Goal: Task Accomplishment & Management: Use online tool/utility

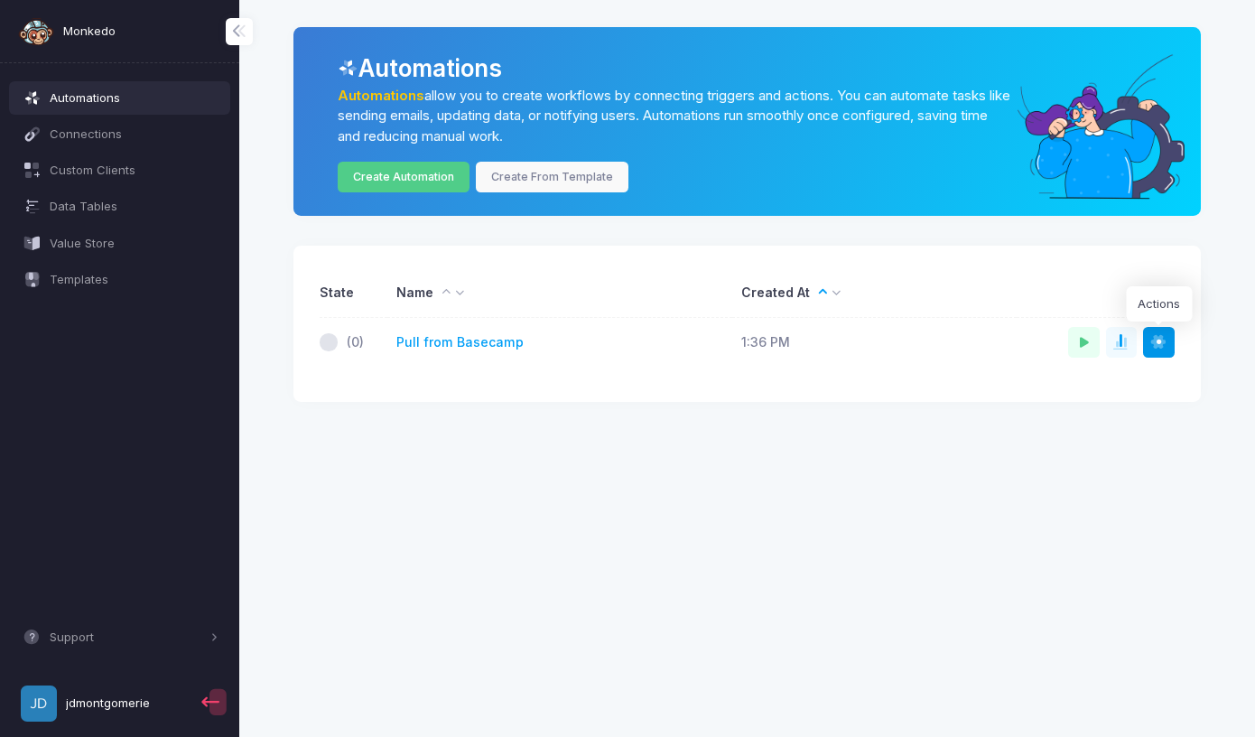
click at [1158, 340] on span at bounding box center [1158, 342] width 18 height 18
click at [475, 343] on link "Pull from Basecamp" at bounding box center [459, 342] width 127 height 19
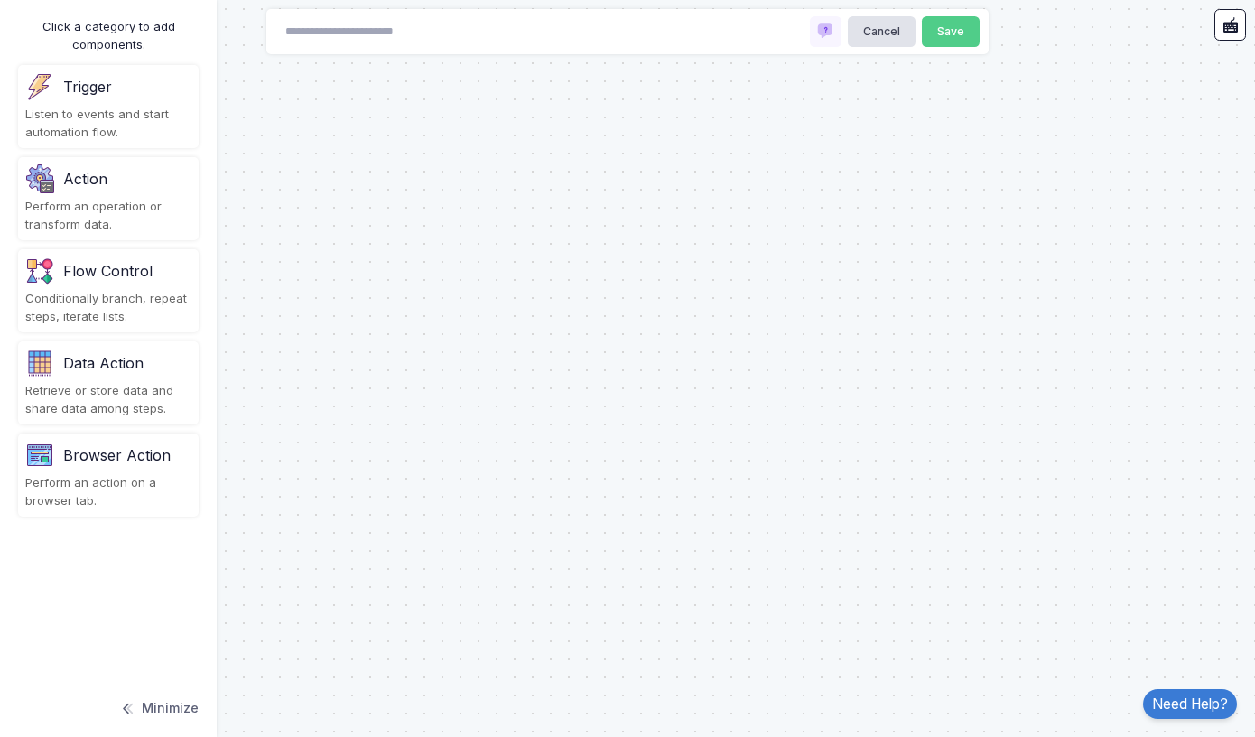
type input "**********"
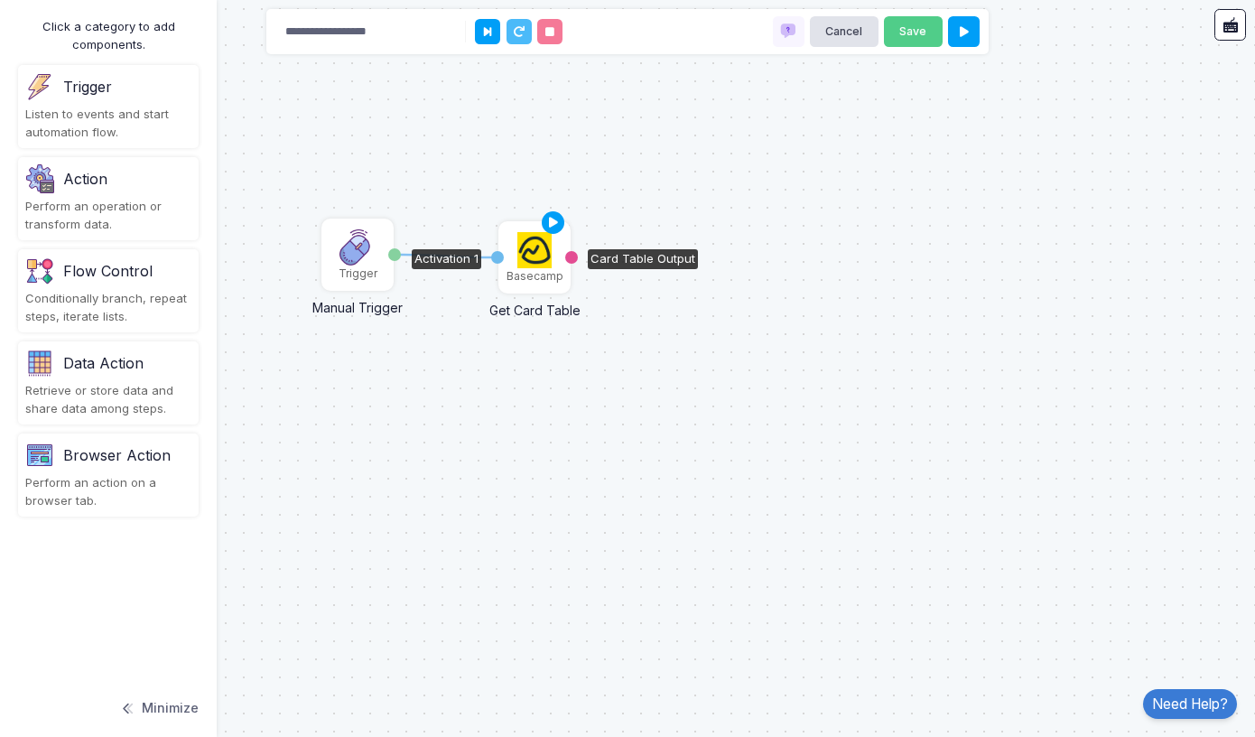
click at [539, 263] on img at bounding box center [534, 250] width 35 height 36
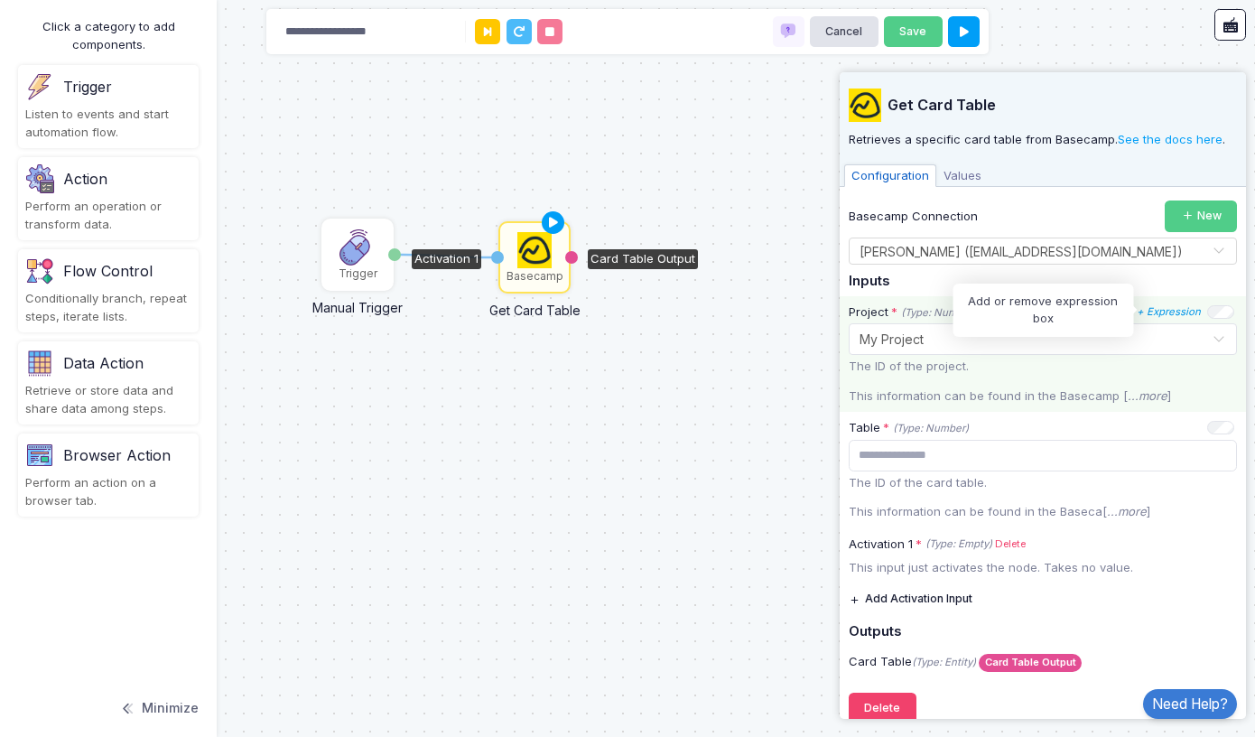
click at [1166, 311] on icon "+ Expression" at bounding box center [1169, 311] width 64 height 13
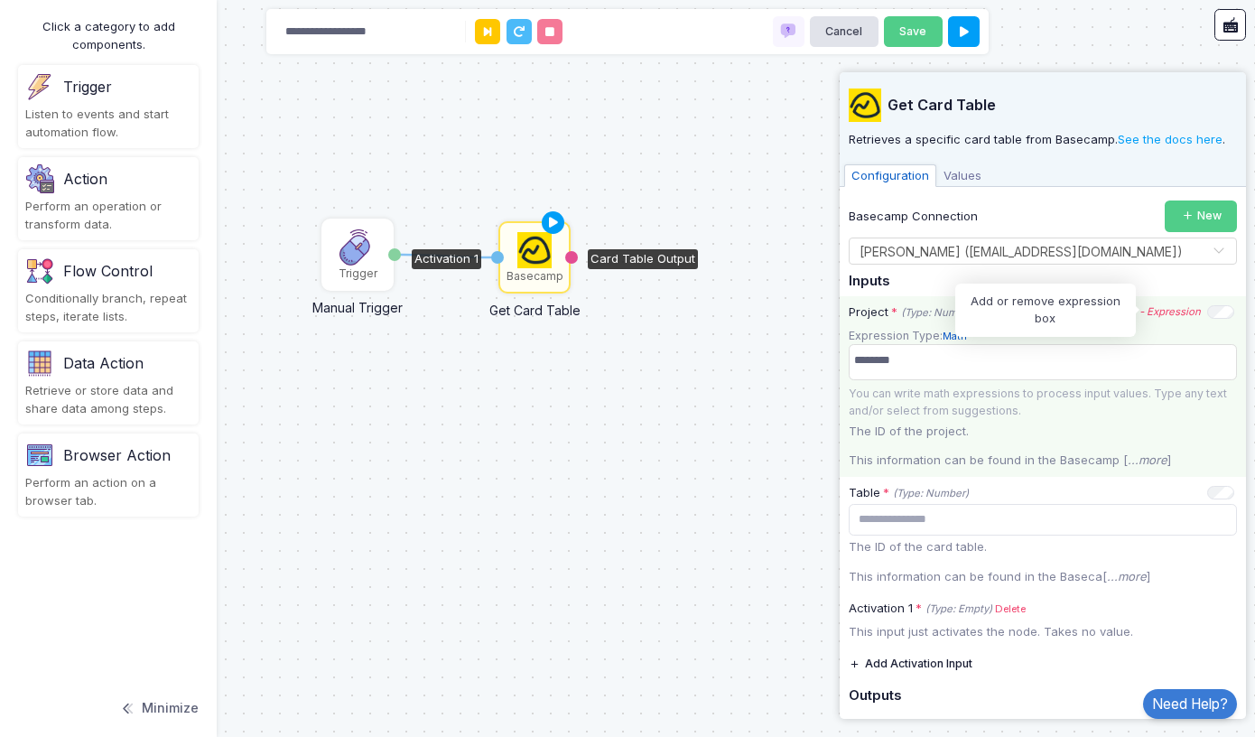
click at [1165, 311] on icon "- Expression" at bounding box center [1170, 311] width 61 height 13
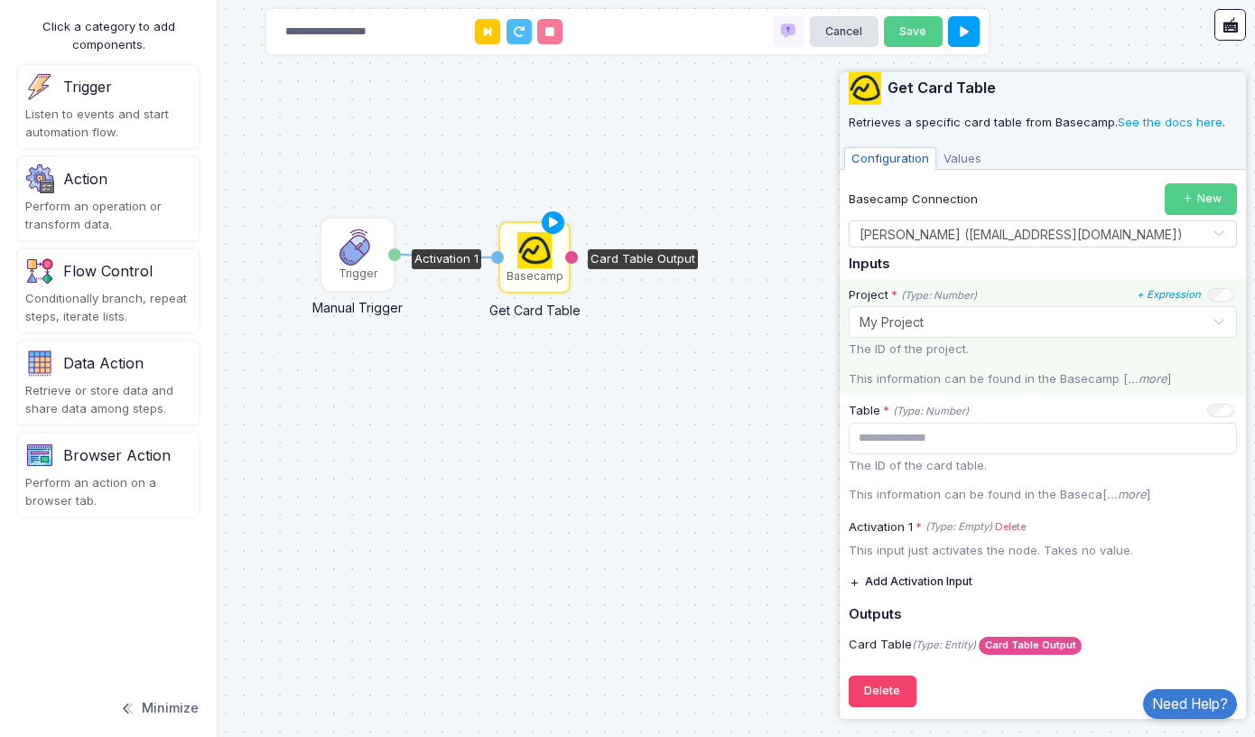
click at [964, 154] on span "Values" at bounding box center [962, 158] width 52 height 23
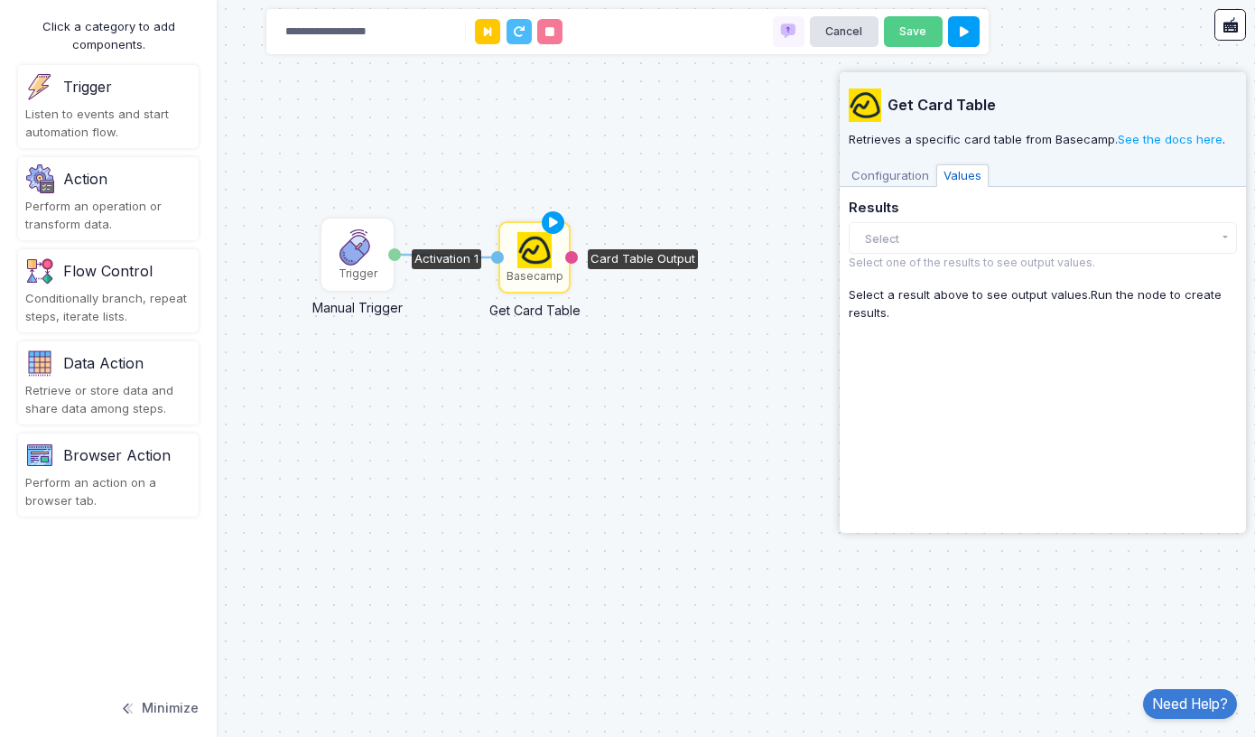
click at [898, 236] on button "Select" at bounding box center [1043, 238] width 388 height 32
click at [898, 169] on span "Configuration" at bounding box center [890, 175] width 92 height 23
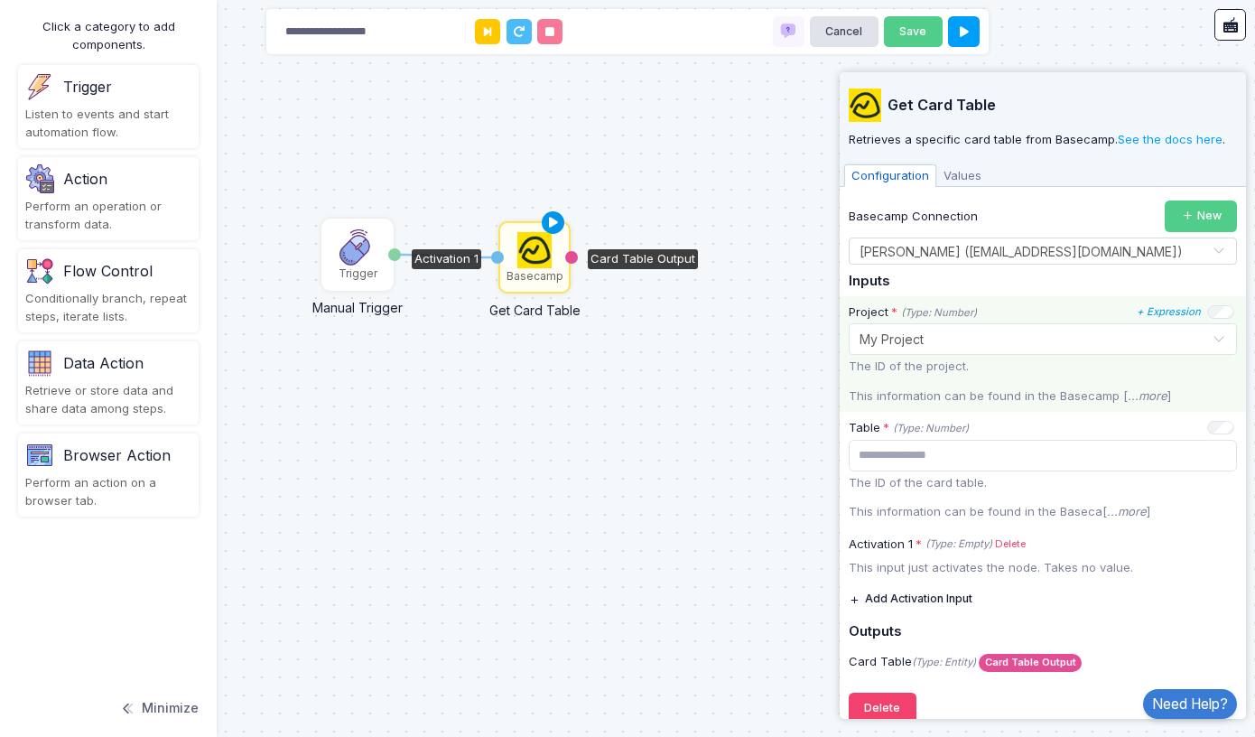
click at [551, 216] on icon at bounding box center [554, 222] width 22 height 25
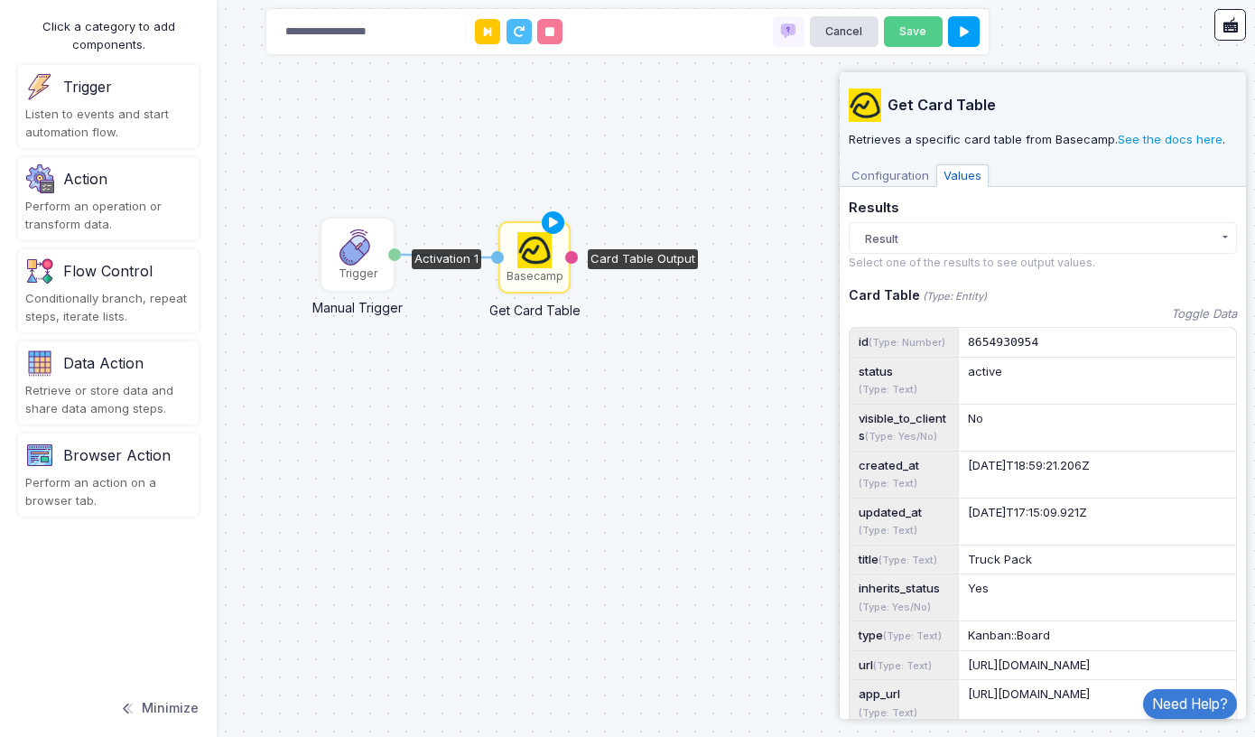
click at [1164, 138] on link "See the docs here" at bounding box center [1170, 139] width 105 height 14
click at [85, 188] on div "Action" at bounding box center [108, 178] width 166 height 29
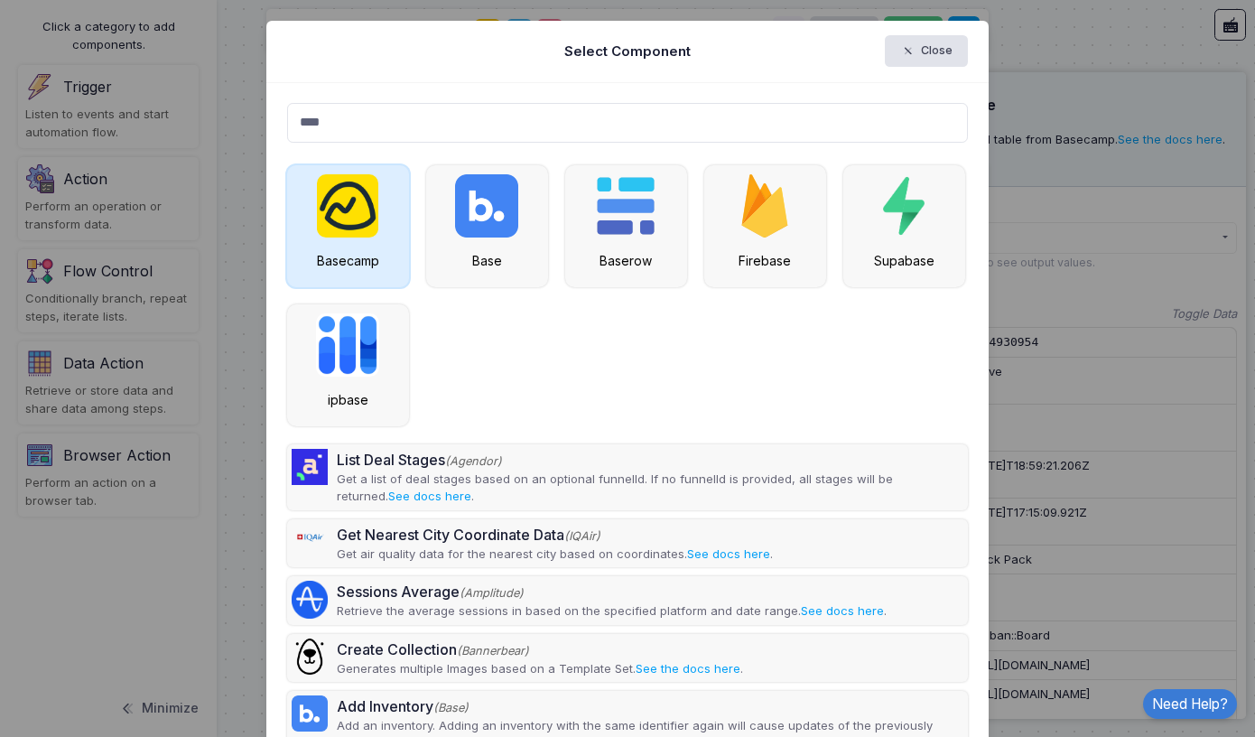
type input "****"
click at [329, 228] on img at bounding box center [347, 205] width 61 height 63
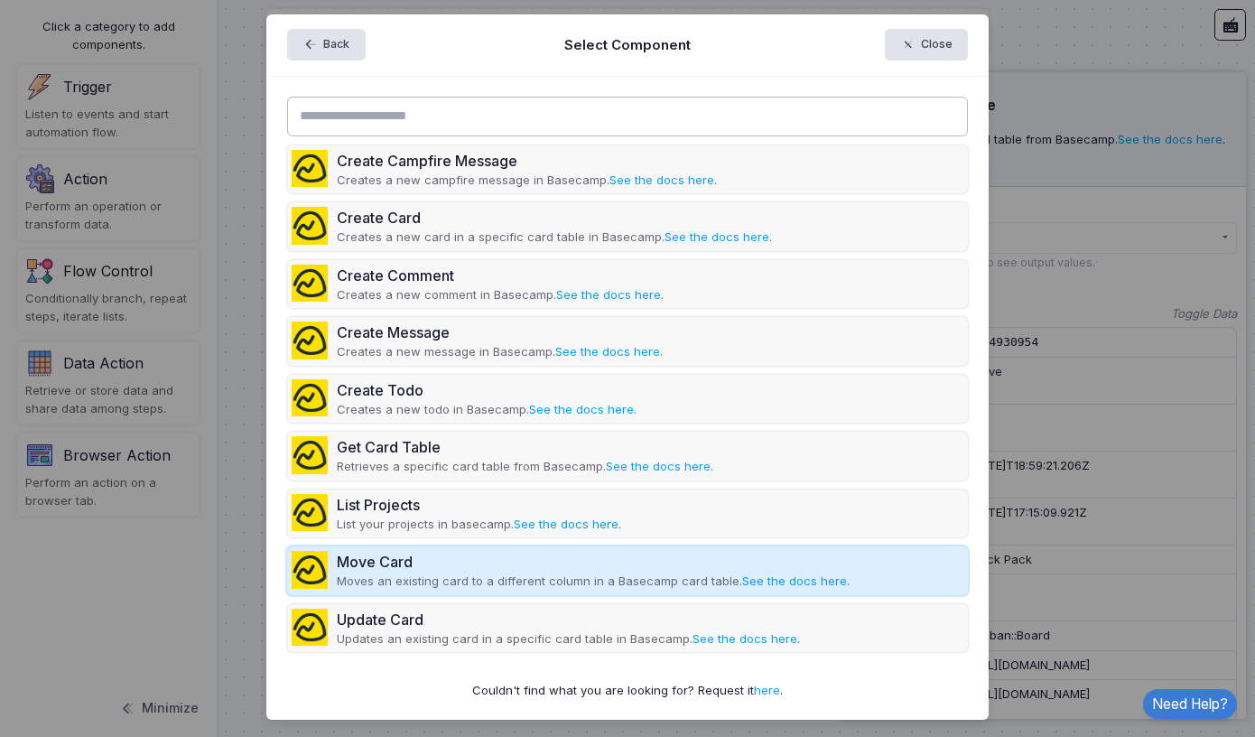
scroll to position [5, 0]
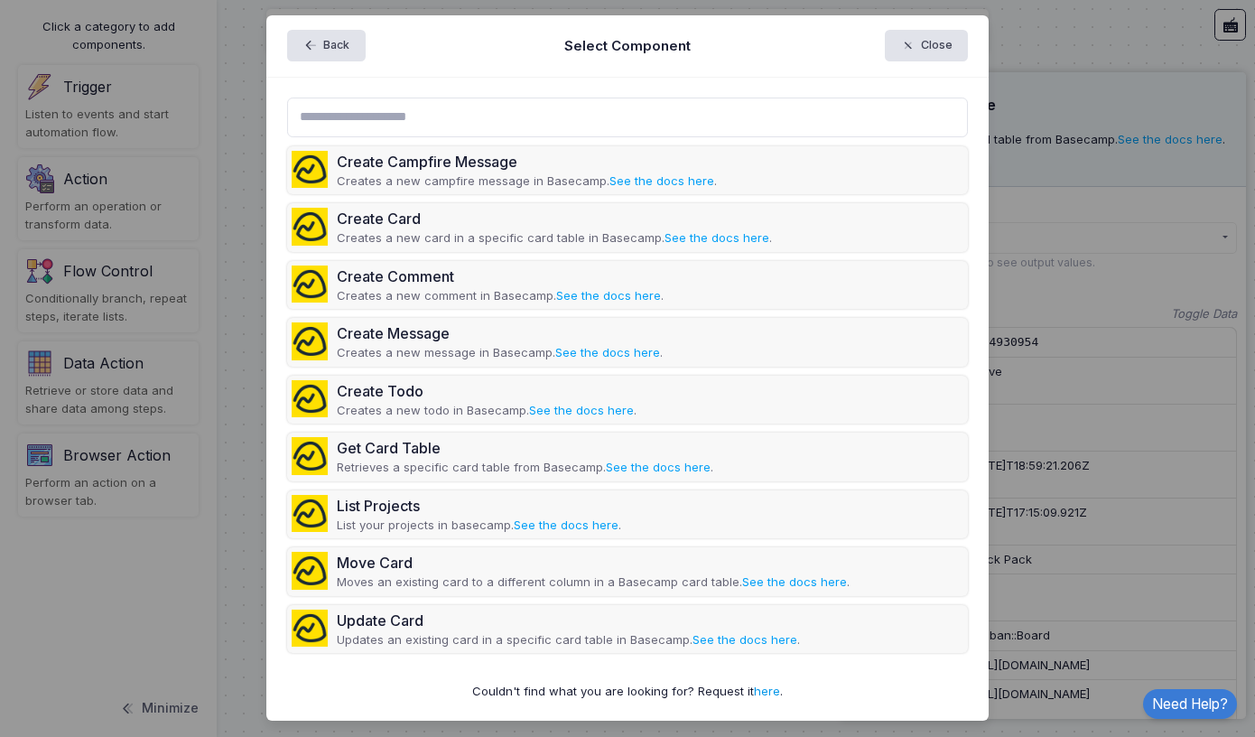
click at [763, 684] on link "here" at bounding box center [767, 691] width 26 height 14
click at [924, 46] on button "Close" at bounding box center [927, 46] width 84 height 32
